Goal: Task Accomplishment & Management: Use online tool/utility

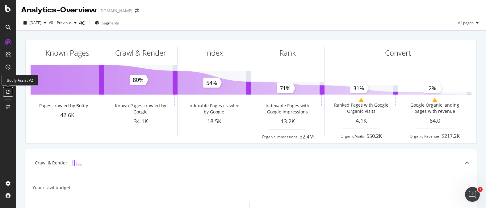
click at [7, 90] on icon at bounding box center [8, 91] width 5 height 5
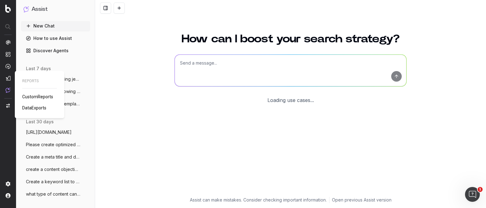
scroll to position [32, 0]
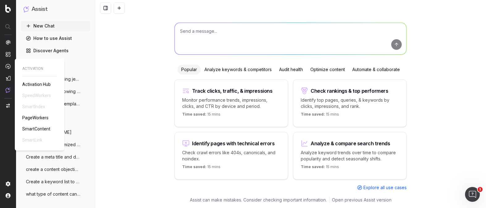
click at [30, 116] on span "PageWorkers" at bounding box center [35, 117] width 26 height 5
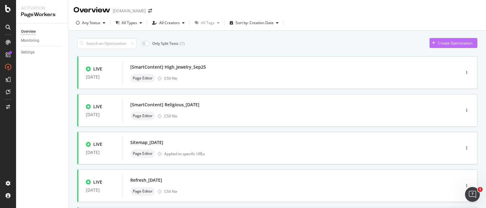
click at [462, 41] on div "Create Optimization" at bounding box center [455, 42] width 35 height 5
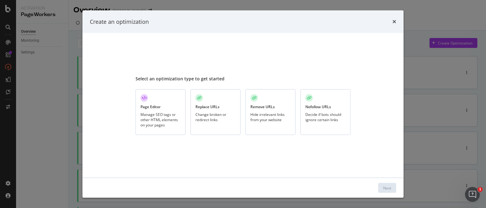
click at [173, 121] on div "Manage SEO tags or other HTML elements on your pages" at bounding box center [160, 120] width 40 height 16
click at [394, 192] on button "Next" at bounding box center [387, 188] width 18 height 10
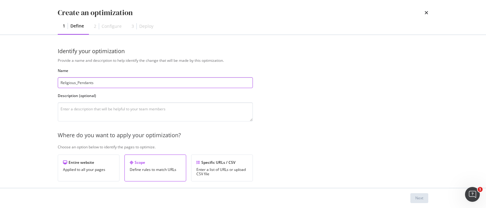
type input "Religious_Pendants"
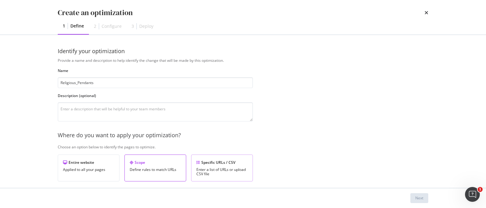
click at [237, 170] on div "Enter a list of URLs or upload CSV file" at bounding box center [221, 171] width 51 height 9
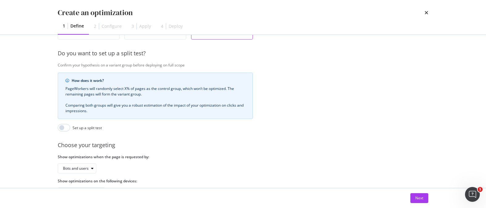
scroll to position [164, 0]
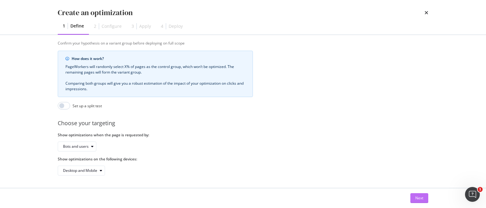
click at [419, 195] on div "Next" at bounding box center [419, 197] width 8 height 5
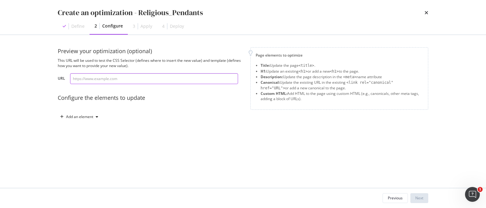
click at [127, 75] on input "modal" at bounding box center [154, 78] width 168 height 11
paste input "https://www.davidyurman.com/mens/pendants/religious.html"
type input "https://www.davidyurman.com/mens/pendants/religious.html"
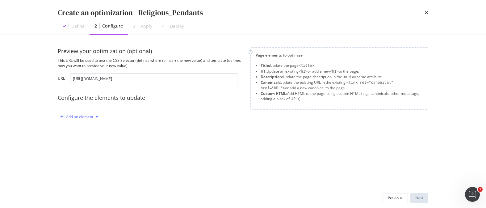
click at [96, 117] on icon "modal" at bounding box center [97, 117] width 2 height 4
click at [92, 130] on div "Title" at bounding box center [83, 128] width 42 height 8
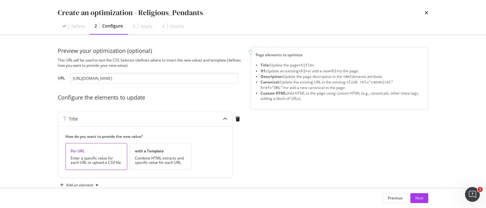
scroll to position [15, 0]
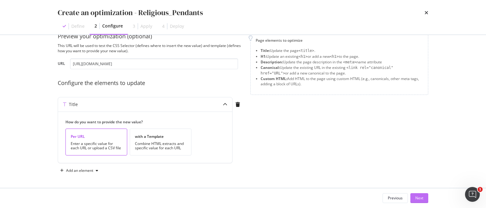
click at [423, 198] on button "Next" at bounding box center [419, 198] width 18 height 10
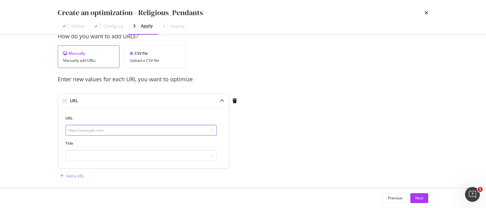
click at [147, 130] on input "modal" at bounding box center [140, 130] width 151 height 11
paste input "https://www.davidyurman.com/mens/pendants/religious.html"
type input "https://www.davidyurman.com/mens/pendants/religious.html"
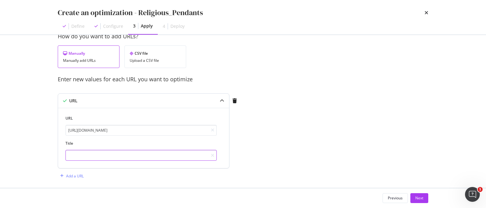
click at [134, 151] on input "modal" at bounding box center [140, 155] width 151 height 11
paste input "Religious Pendants | Men's Cross Pendants | David Yurman | David Yurman (71/60 …"
drag, startPoint x: 159, startPoint y: 155, endPoint x: 221, endPoint y: 157, distance: 61.8
click at [221, 157] on div "URL https://www.davidyurman.com/mens/pendants/religious.html Title Religious Pe…" at bounding box center [143, 137] width 156 height 45
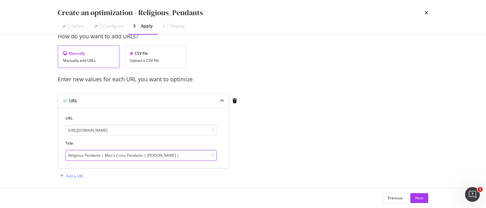
scroll to position [0, 0]
type input "Religious Pendants | Men's Cross Pendants | David Yurman"
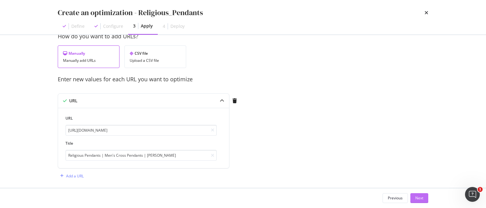
click at [418, 195] on div "Next" at bounding box center [419, 197] width 8 height 5
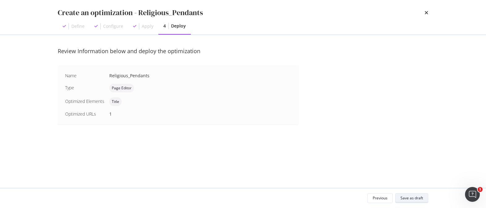
click at [413, 197] on div "Save as draft" at bounding box center [411, 197] width 23 height 5
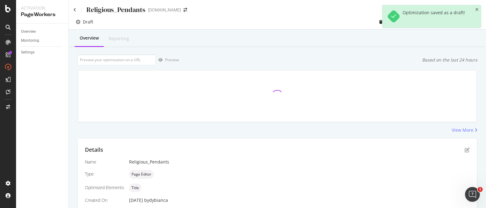
scroll to position [103, 0]
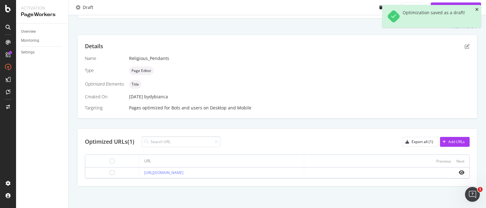
click at [476, 8] on icon "close toast" at bounding box center [476, 9] width 3 height 4
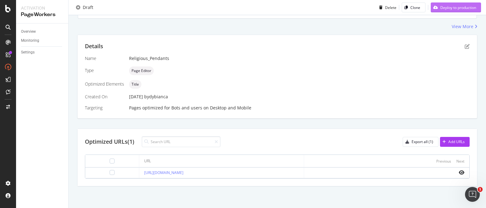
click at [471, 7] on div "Deploy to production" at bounding box center [458, 7] width 36 height 5
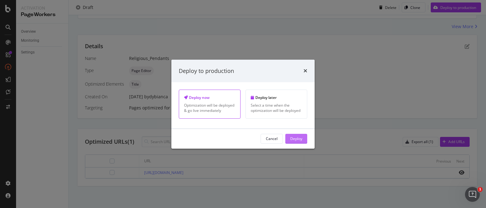
click at [297, 136] on div "Deploy" at bounding box center [296, 138] width 12 height 5
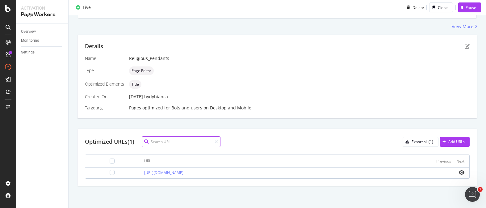
scroll to position [103, 0]
click at [461, 172] on icon "eye" at bounding box center [462, 172] width 6 height 5
click at [12, 53] on div at bounding box center [10, 52] width 3 height 3
